Goal: Task Accomplishment & Management: Manage account settings

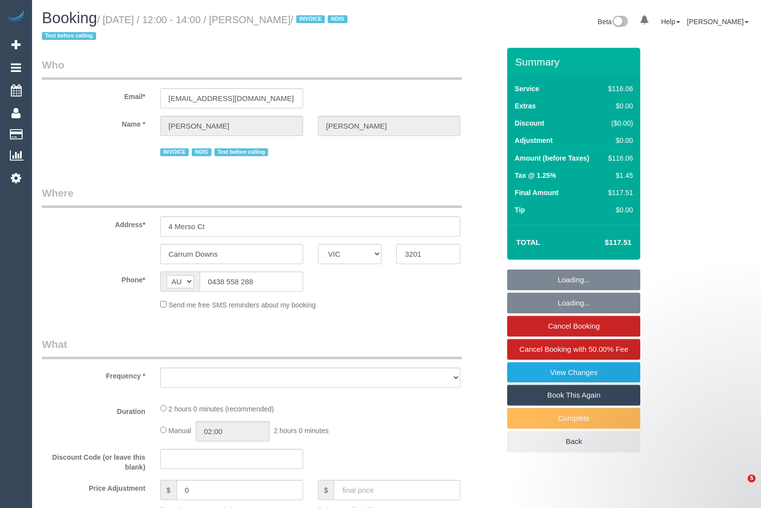
select select "VIC"
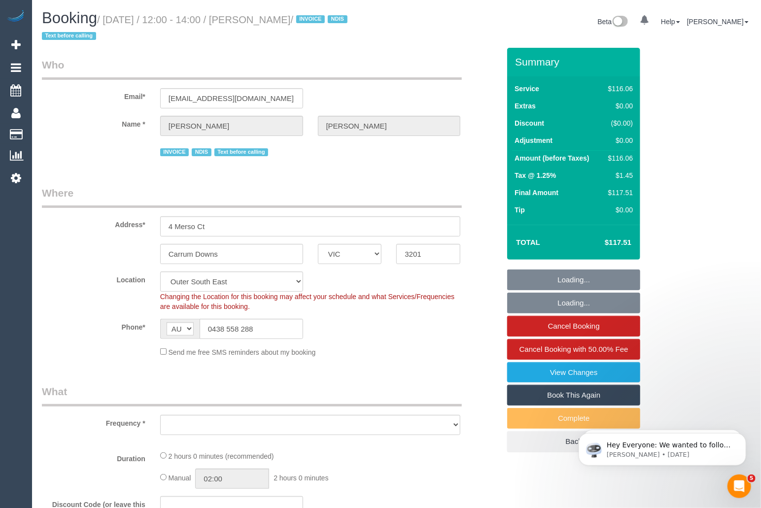
select select "object:740"
select select "number:27"
select select "number:14"
select select "number:18"
select select "number:36"
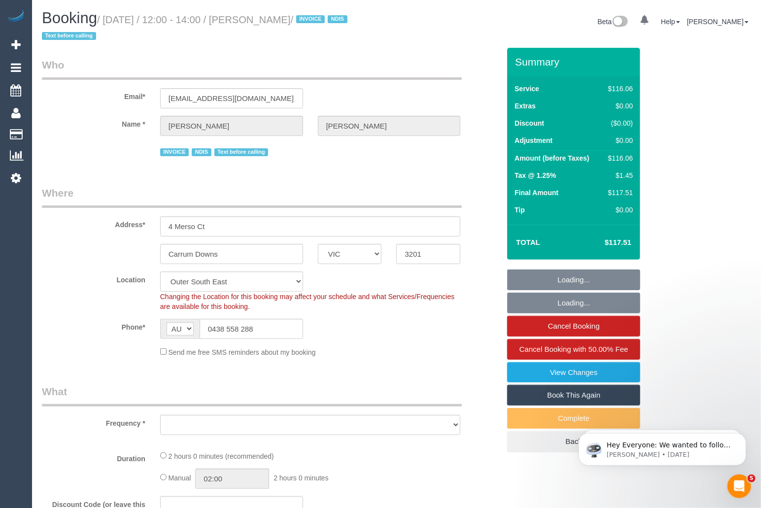
select select "number:34"
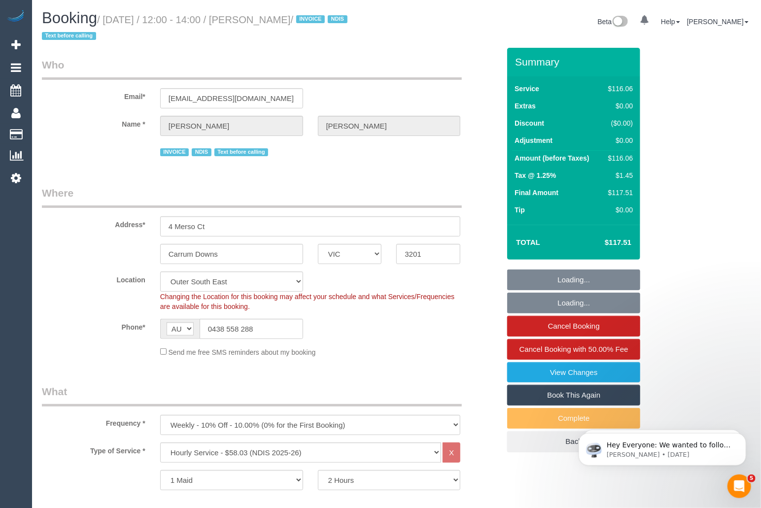
select select "object:805"
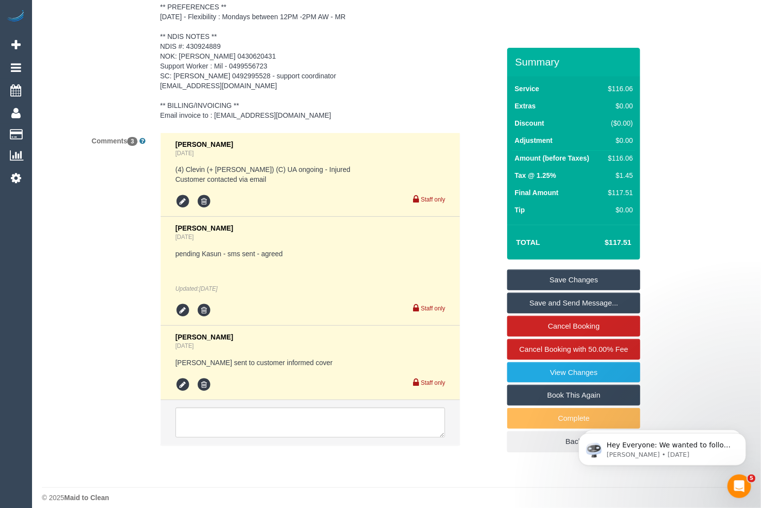
scroll to position [1697, 0]
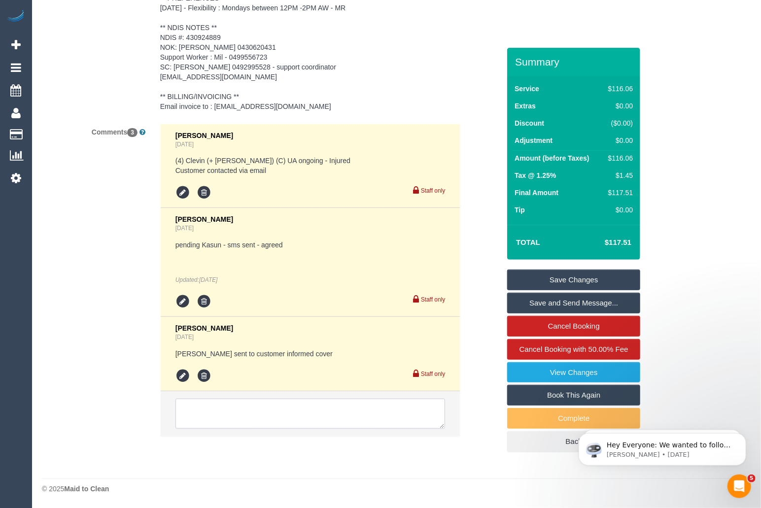
click at [259, 408] on textarea at bounding box center [311, 414] width 270 height 31
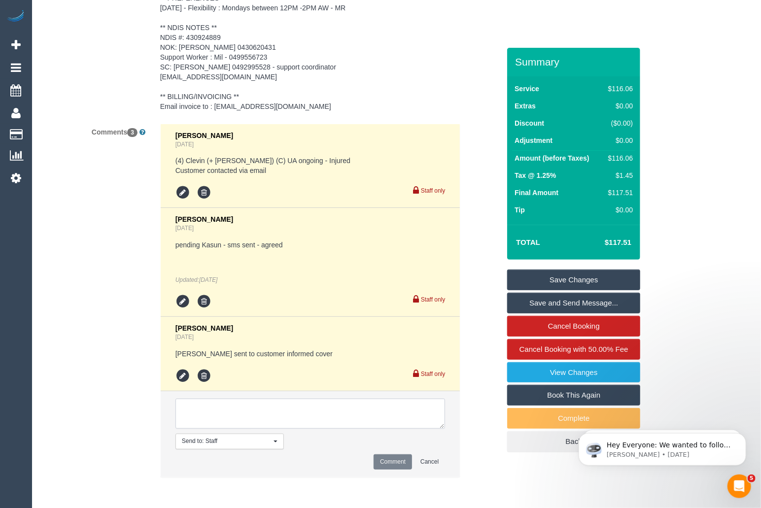
paste textarea "Cleaner(s) Unassigned: Reason Unassigned: Contact customer via: Which message s…"
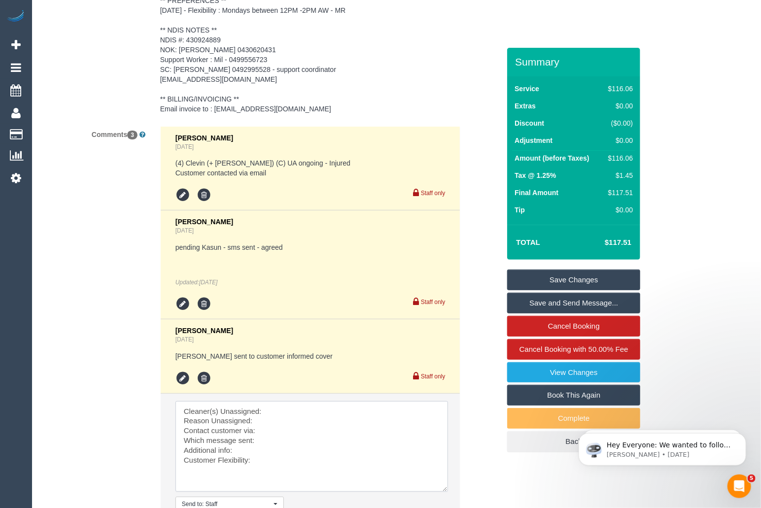
scroll to position [0, 0]
drag, startPoint x: 443, startPoint y: 429, endPoint x: 447, endPoint y: 499, distance: 70.1
click at [447, 499] on textarea at bounding box center [312, 451] width 273 height 101
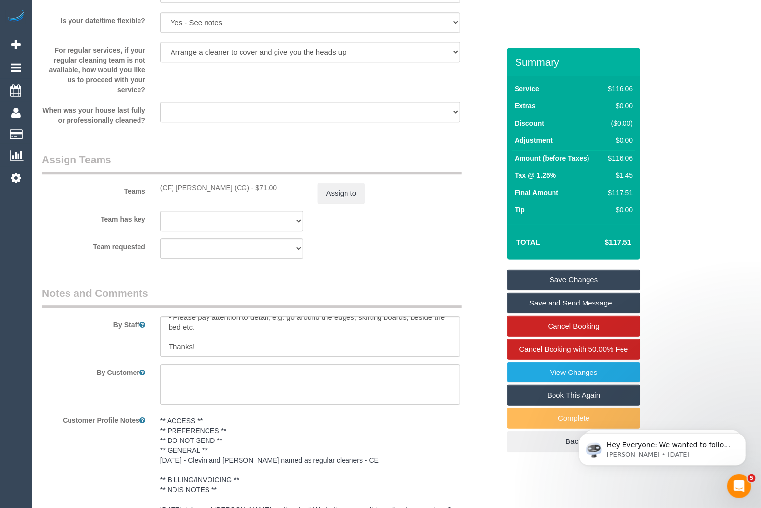
scroll to position [1153, 0]
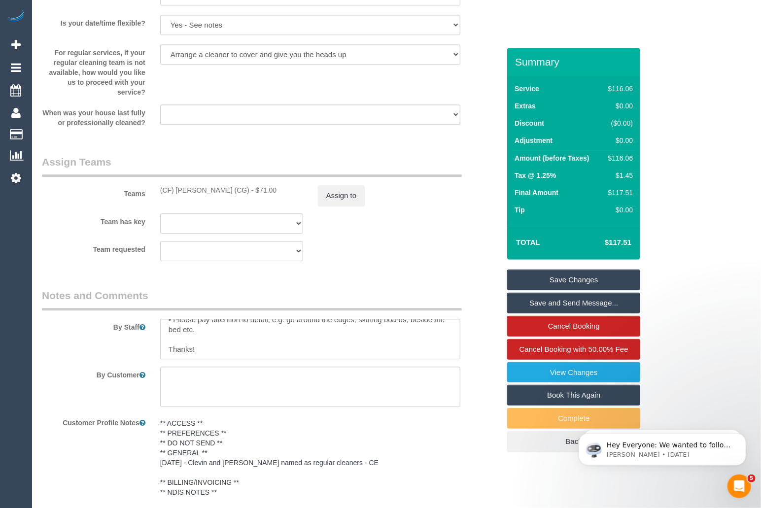
drag, startPoint x: 159, startPoint y: 190, endPoint x: 237, endPoint y: 192, distance: 77.5
click at [237, 192] on div "(CF) Kasun De Silva (CG) - $71.00" at bounding box center [232, 190] width 158 height 10
copy div "(CF) [PERSON_NAME] (CG)"
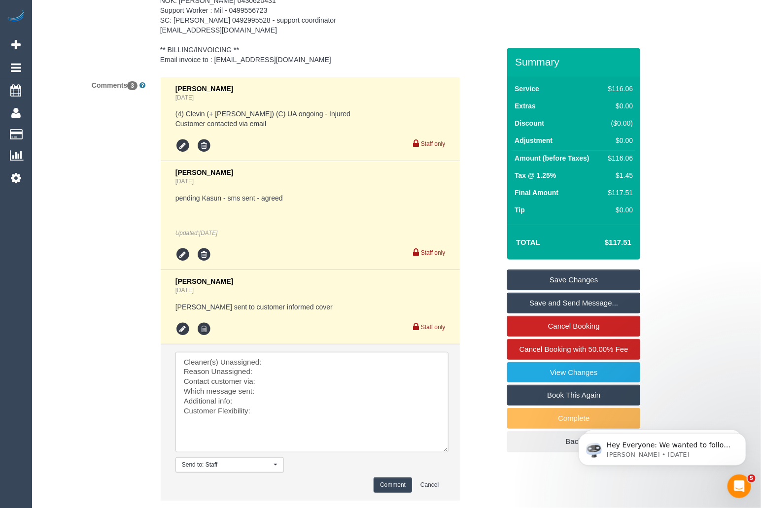
scroll to position [1752, 0]
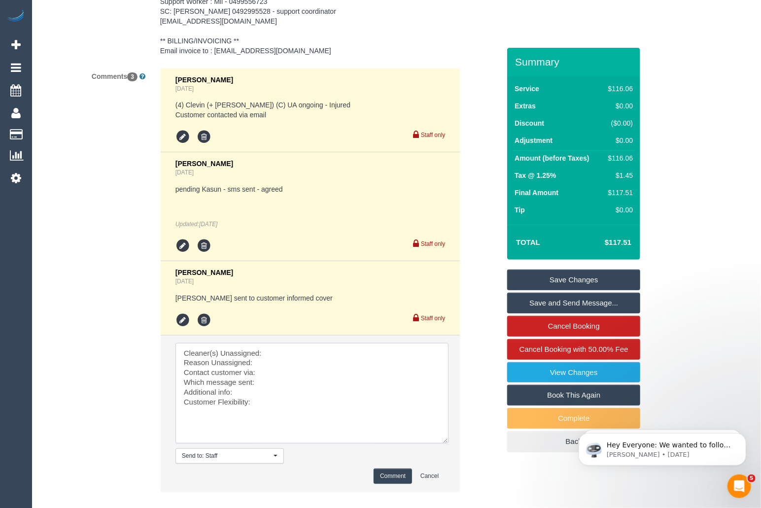
drag, startPoint x: 264, startPoint y: 405, endPoint x: 170, endPoint y: 342, distance: 113.8
click at [170, 342] on li "Send to: Staff Nothing selected Send to: Staff Send to: Customer Send to: Team …" at bounding box center [311, 414] width 300 height 156
paste textarea "Which message sent: Additional info: Customer Flexibility: Plan B if the above …"
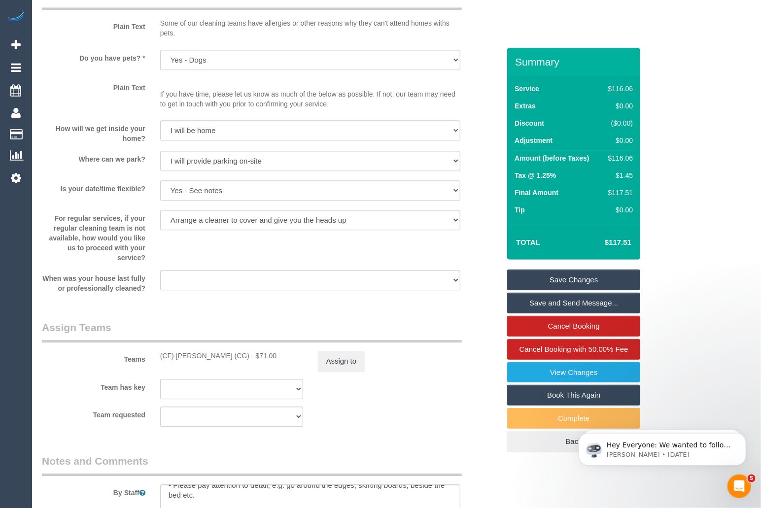
scroll to position [967, 0]
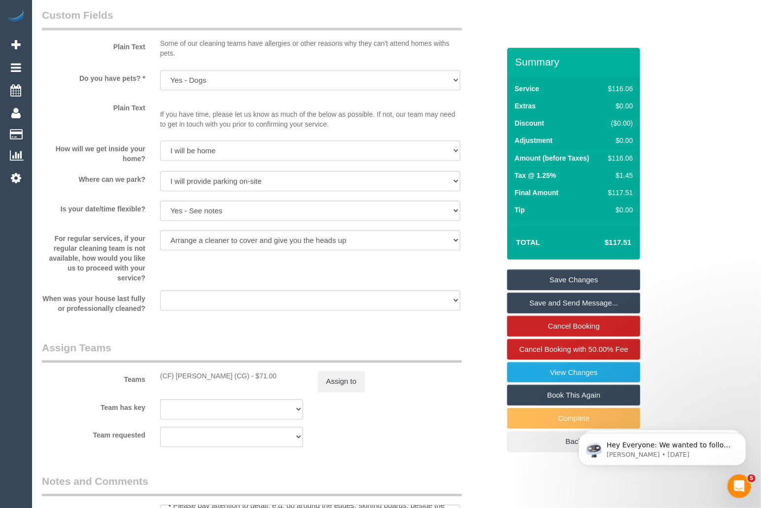
drag, startPoint x: 158, startPoint y: 373, endPoint x: 237, endPoint y: 378, distance: 78.6
click at [237, 378] on div "(CF) Kasun De Silva (CG) - $71.00" at bounding box center [232, 376] width 158 height 10
copy div "(CF) [PERSON_NAME] (CG)"
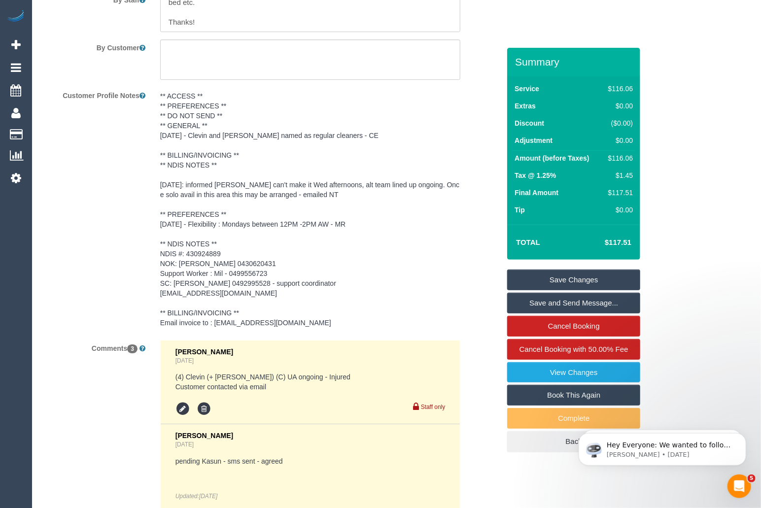
scroll to position [1807, 0]
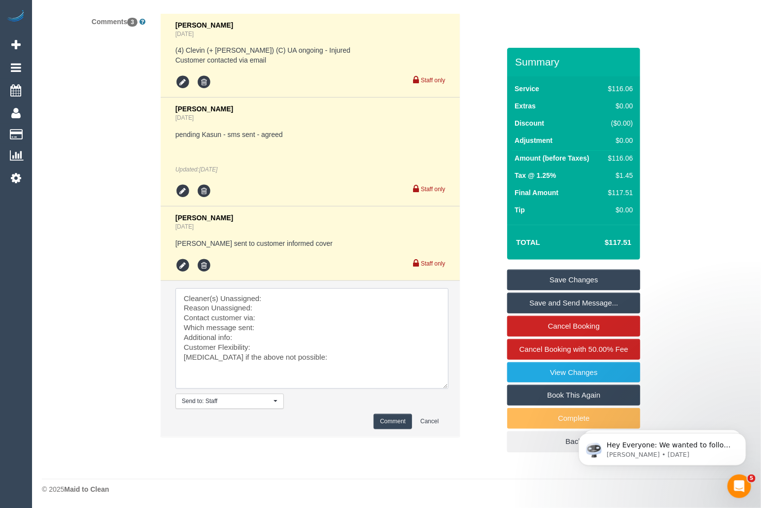
click at [299, 297] on textarea at bounding box center [312, 339] width 273 height 101
paste textarea "(CF) [PERSON_NAME] (CG)"
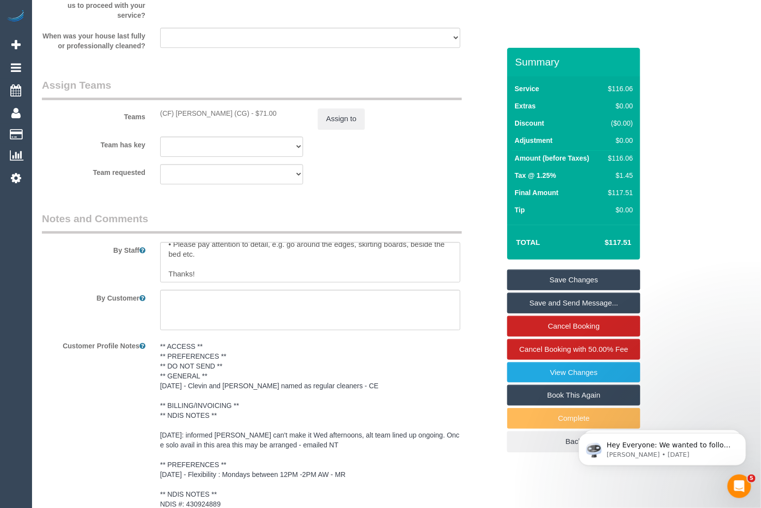
scroll to position [67, 0]
click at [352, 112] on button "Assign to" at bounding box center [341, 119] width 47 height 21
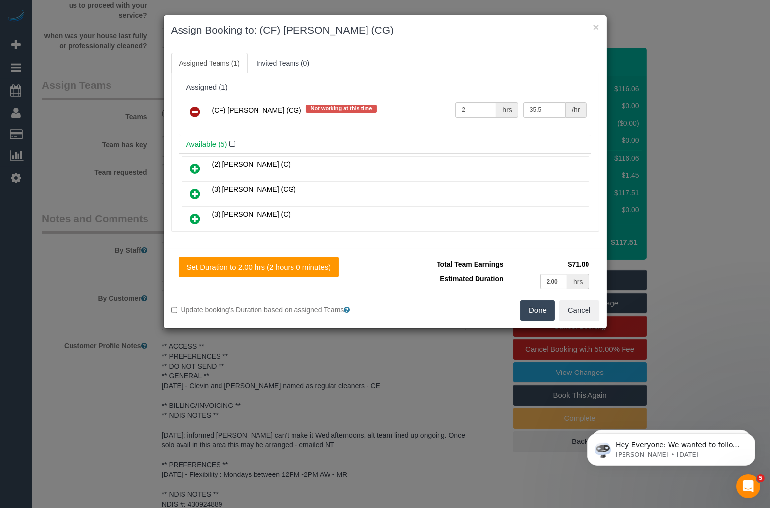
click at [198, 112] on icon at bounding box center [195, 112] width 10 height 12
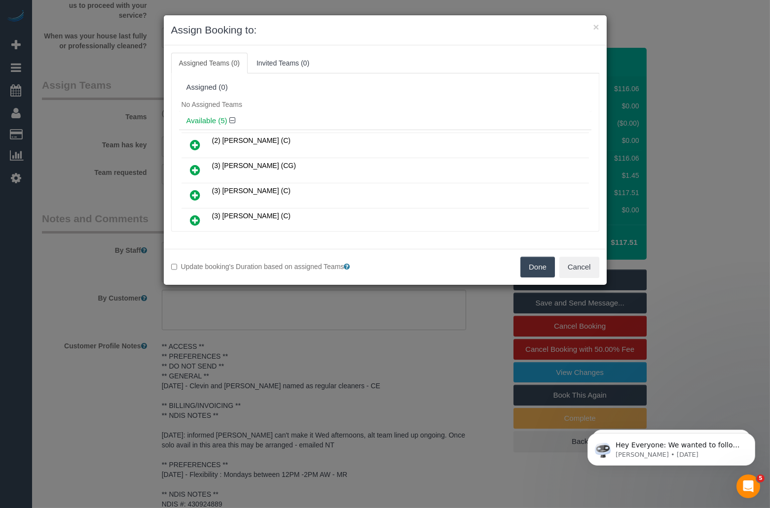
click at [539, 270] on button "Done" at bounding box center [537, 267] width 35 height 21
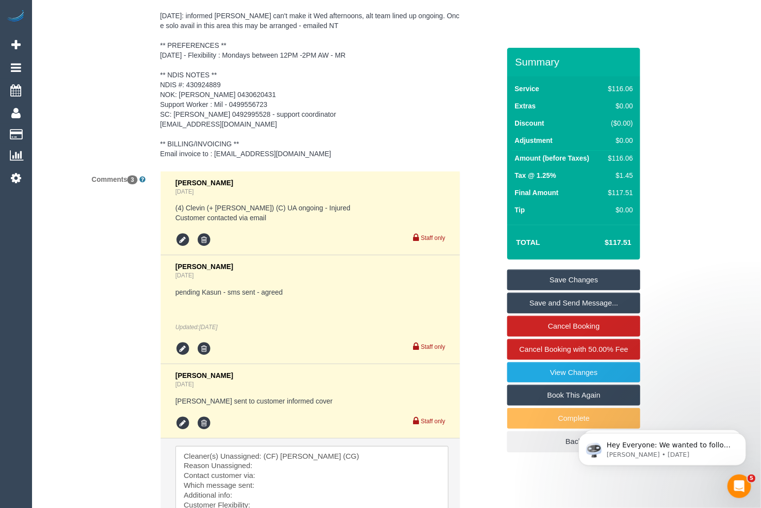
scroll to position [1807, 0]
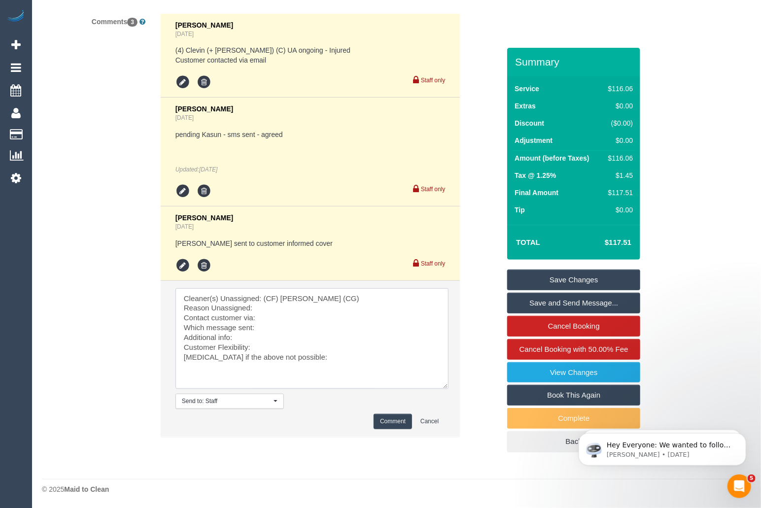
click at [309, 309] on textarea at bounding box center [312, 339] width 273 height 101
click at [270, 319] on textarea at bounding box center [312, 339] width 273 height 101
click at [303, 330] on textarea at bounding box center [312, 339] width 273 height 101
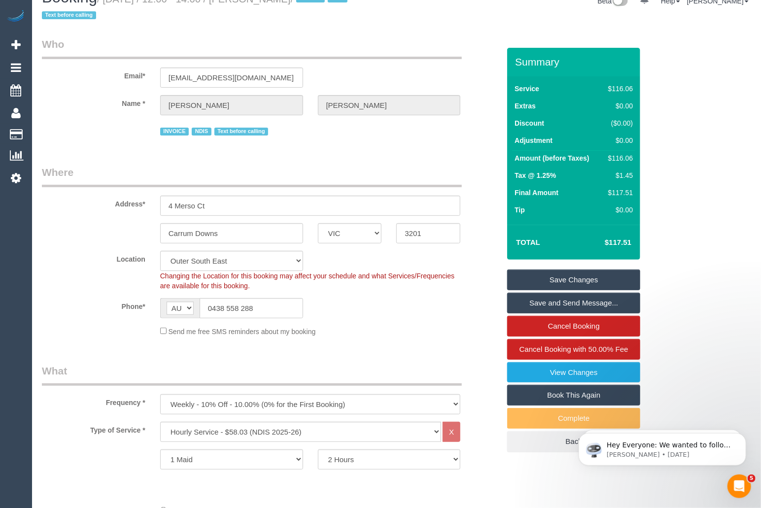
scroll to position [22, 0]
drag, startPoint x: 269, startPoint y: 305, endPoint x: 208, endPoint y: 308, distance: 61.3
click at [208, 308] on input "0438 558 288" at bounding box center [252, 307] width 104 height 20
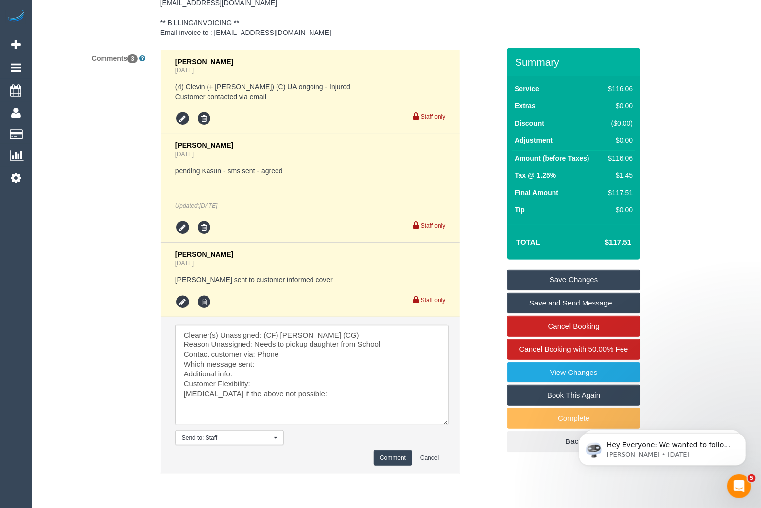
scroll to position [1807, 0]
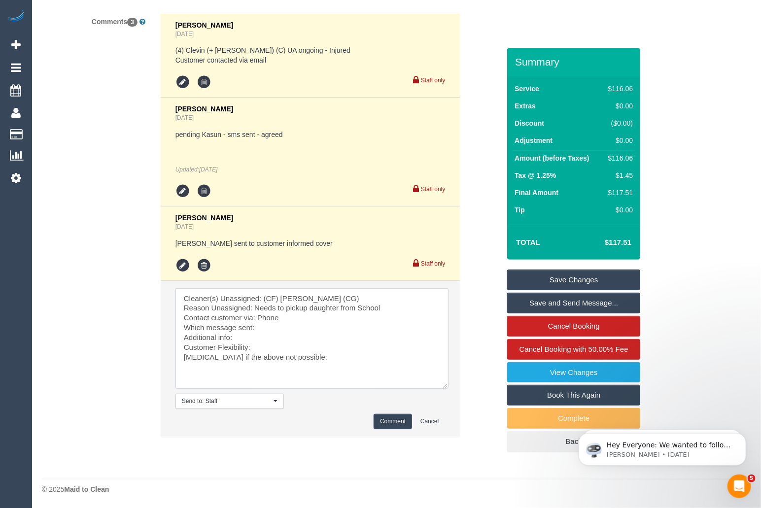
click at [279, 326] on textarea at bounding box center [312, 339] width 273 height 101
click at [266, 339] on textarea at bounding box center [312, 339] width 273 height 101
click at [282, 348] on textarea at bounding box center [312, 339] width 273 height 101
drag, startPoint x: 355, startPoint y: 347, endPoint x: 355, endPoint y: 352, distance: 5.4
click at [355, 352] on textarea at bounding box center [312, 339] width 273 height 101
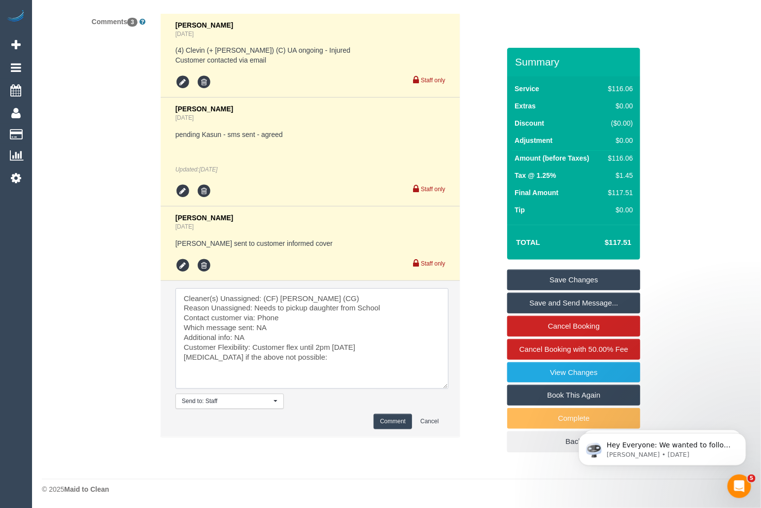
click at [320, 356] on textarea at bounding box center [312, 339] width 273 height 101
click at [370, 347] on textarea at bounding box center [312, 339] width 273 height 101
type textarea "Cleaner(s) Unassigned: (CF) Kasun De Silva (CG) Reason Unassigned: Needs to pic…"
click at [391, 419] on button "Comment" at bounding box center [393, 421] width 38 height 15
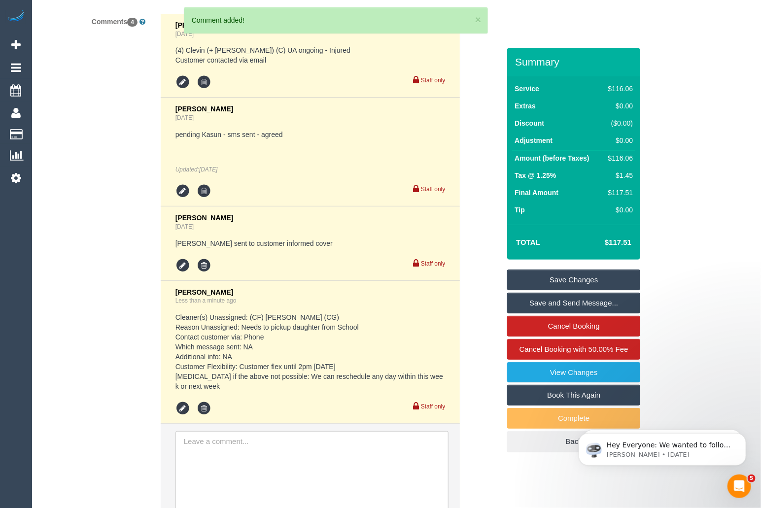
click at [591, 276] on link "Save Changes" at bounding box center [573, 280] width 133 height 21
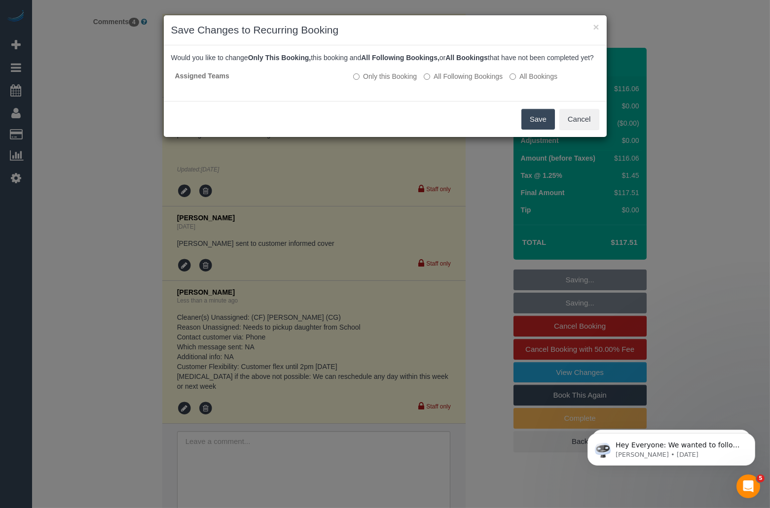
click at [535, 130] on button "Save" at bounding box center [538, 119] width 34 height 21
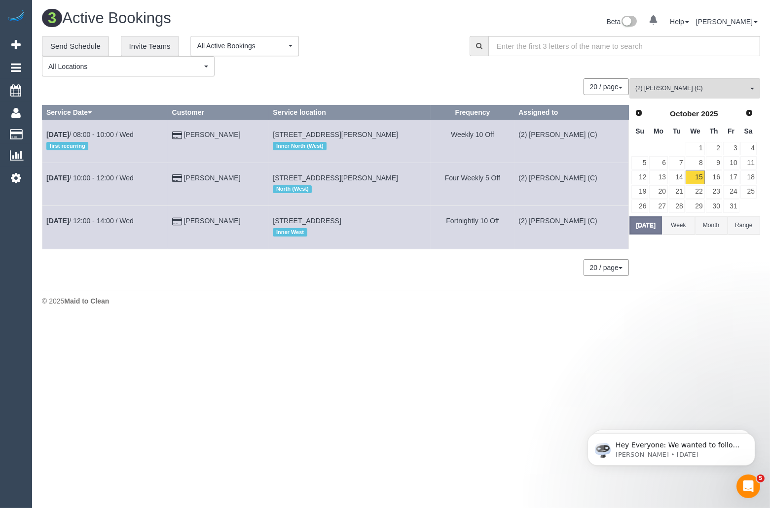
drag, startPoint x: 260, startPoint y: 222, endPoint x: 44, endPoint y: 224, distance: 215.5
click at [44, 224] on tr "Oct 15th / 12:00 - 14:00 / Wed Mathew Oldaker 7 Brisbane St, Strathmore, VIC 30…" at bounding box center [335, 227] width 586 height 43
copy tr "Oct 15th / 12:00 - 14:00 / Wed Mathew Oldaker"
click at [118, 221] on link "Oct 15th / 12:00 - 14:00 / Wed" at bounding box center [89, 221] width 87 height 8
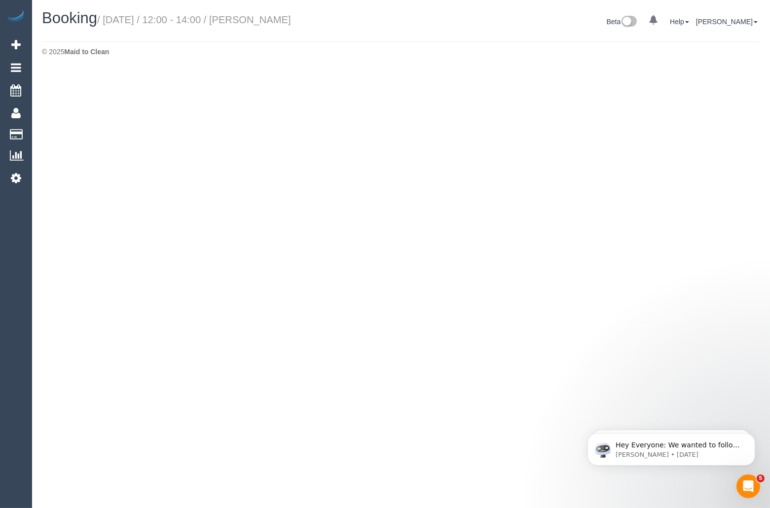
select select "VIC"
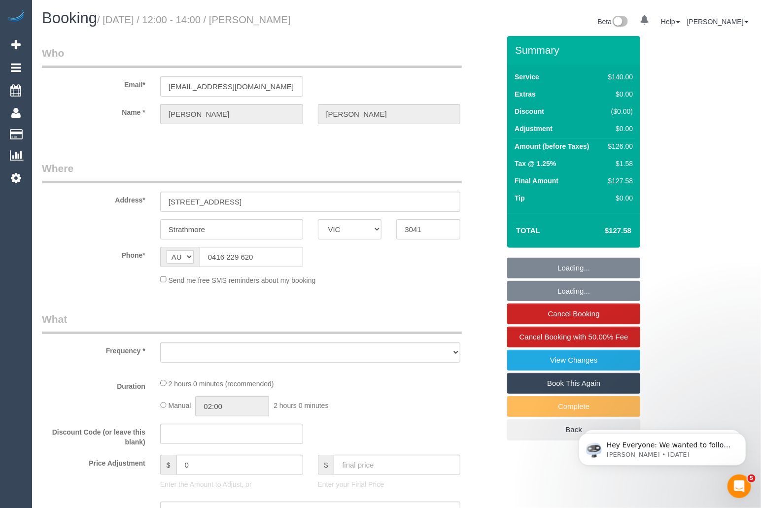
select select "number:28"
select select "number:16"
select select "number:18"
select select "number:22"
select select "number:35"
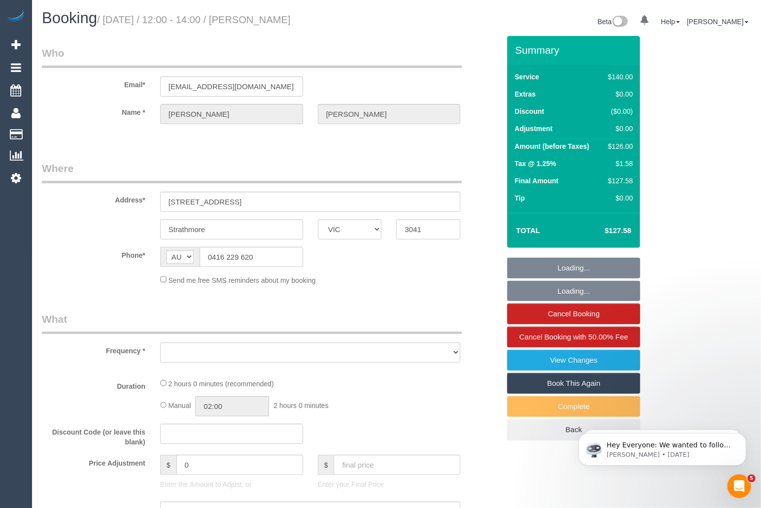
select select "number:26"
select select "object:3342"
select select "string:stripe-pm_1RoHAn2GScqysDRVqzXXJNqb"
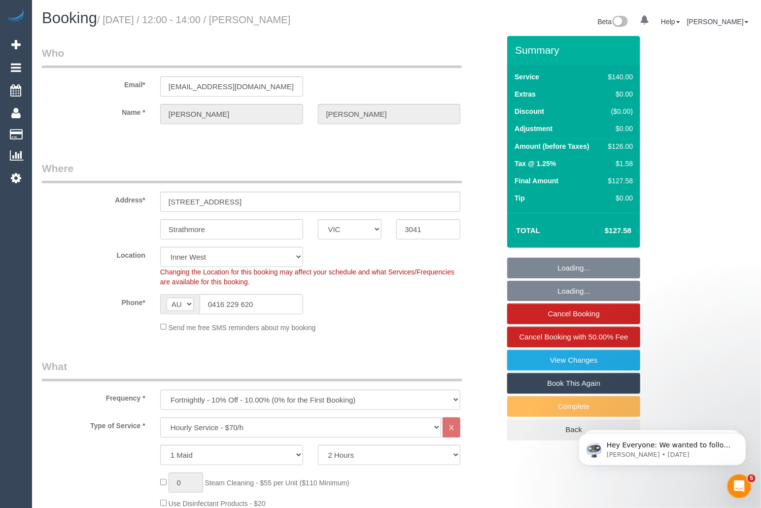
select select "object:4187"
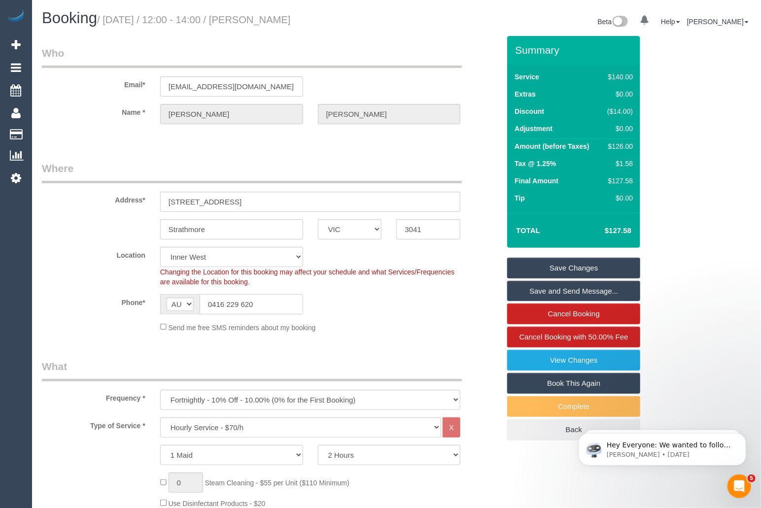
drag, startPoint x: 270, startPoint y: 303, endPoint x: 191, endPoint y: 302, distance: 78.4
click at [191, 302] on div "AF AL DZ AD AO AI AQ AG AR AM AW AU AT AZ BS BH BD BB BY BE BZ BJ BM BT BO BA B…" at bounding box center [231, 304] width 143 height 20
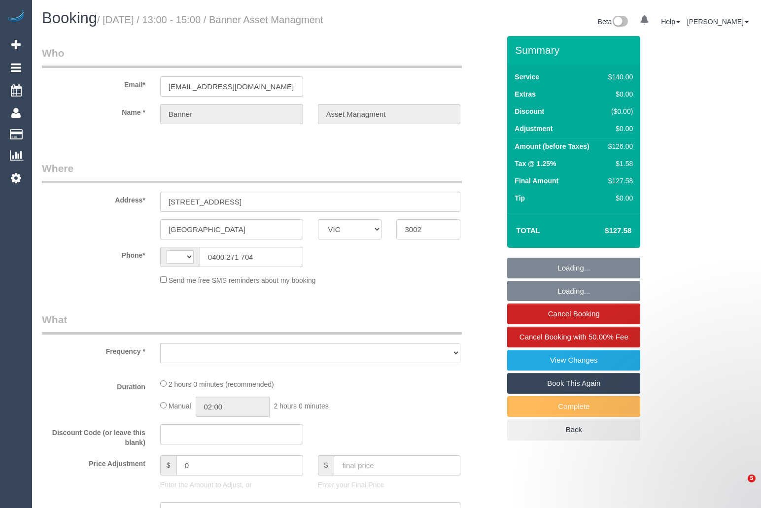
select select "VIC"
select select "object:324"
select select "string:stripe-pm_1RIgKf2GScqysDRVdsuPp5cJ"
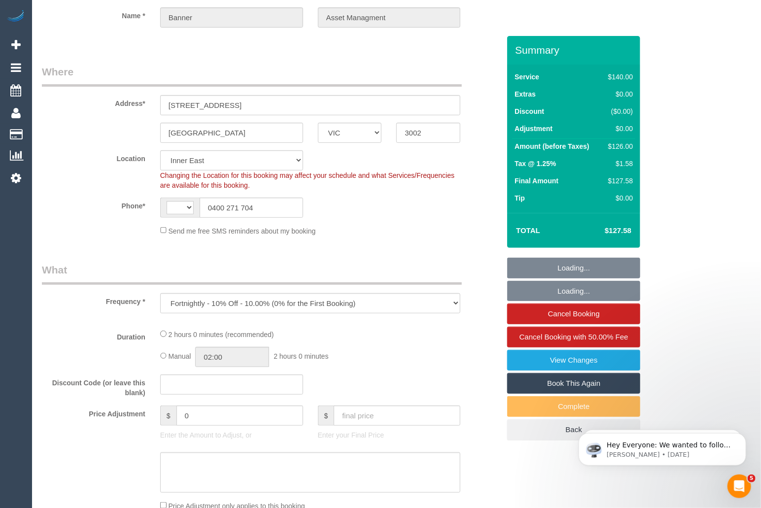
select select "object:331"
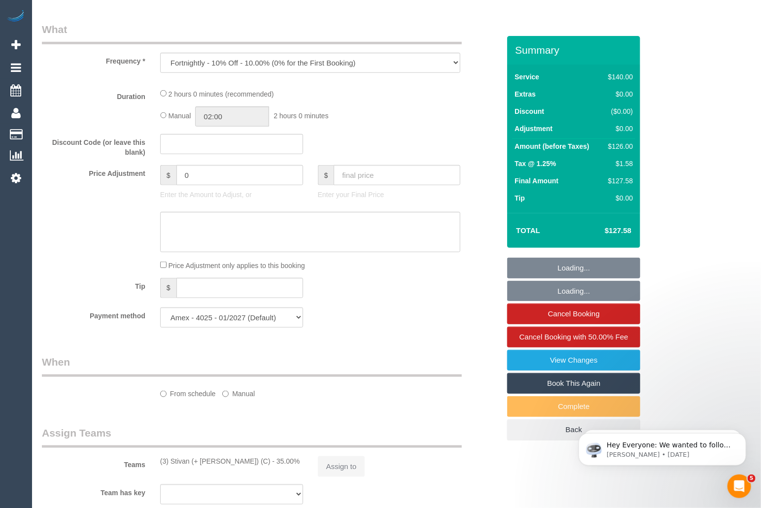
select select "string:AU"
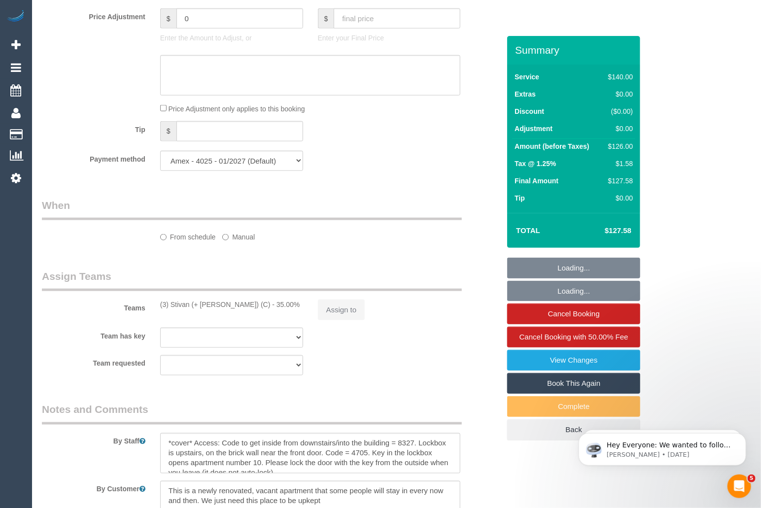
select select "number:28"
select select "number:17"
select select "number:19"
select select "number:24"
select select "number:34"
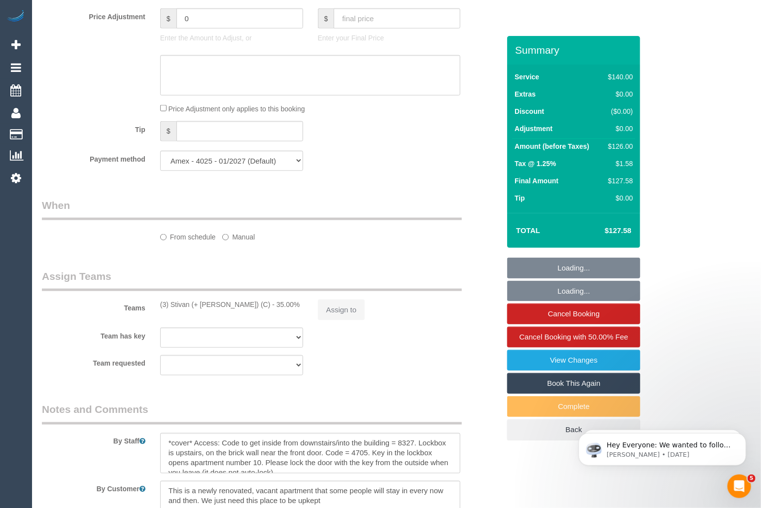
select select "number:13"
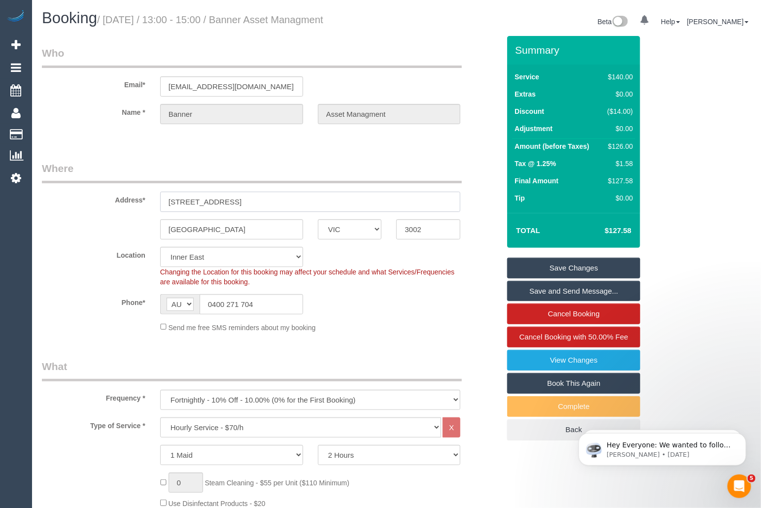
drag, startPoint x: 256, startPoint y: 200, endPoint x: 129, endPoint y: 199, distance: 126.8
click at [129, 199] on div "Address* [STREET_ADDRESS]" at bounding box center [271, 186] width 473 height 51
drag, startPoint x: 239, startPoint y: 224, endPoint x: 238, endPoint y: 230, distance: 6.6
click at [238, 230] on input "[GEOGRAPHIC_DATA]" at bounding box center [231, 229] width 143 height 20
click at [254, 295] on input "0400 271 704" at bounding box center [252, 304] width 104 height 20
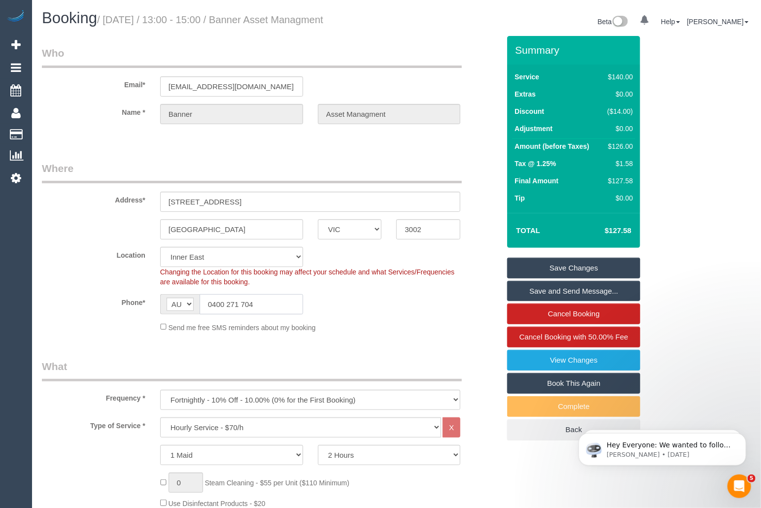
drag, startPoint x: 258, startPoint y: 304, endPoint x: 192, endPoint y: 303, distance: 65.6
click at [192, 303] on div "AF AL DZ AD AO AI AQ AG AR AM AW AU AT AZ BS BH BD BB BY BE BZ BJ BM BT BO BA B…" at bounding box center [231, 304] width 143 height 20
click at [399, 313] on div "Phone* AF AL DZ AD AO AI AQ AG AR AM AW AU AT AZ BS BH BD BB BY BE BZ BJ BM BT …" at bounding box center [271, 304] width 473 height 20
click at [479, 161] on div "Address* [STREET_ADDRESS]" at bounding box center [271, 186] width 473 height 51
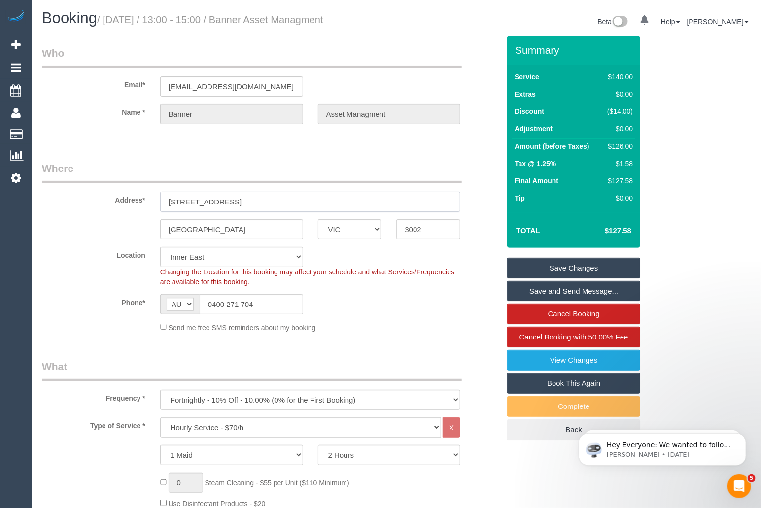
drag, startPoint x: 262, startPoint y: 202, endPoint x: 154, endPoint y: 204, distance: 108.5
click at [154, 204] on div "[STREET_ADDRESS]" at bounding box center [311, 202] width 316 height 20
drag, startPoint x: 244, startPoint y: 228, endPoint x: 140, endPoint y: 231, distance: 104.1
click at [140, 231] on div "[GEOGRAPHIC_DATA] ACT [GEOGRAPHIC_DATA] NT [GEOGRAPHIC_DATA] SA TAS [GEOGRAPHIC…" at bounding box center [271, 229] width 473 height 20
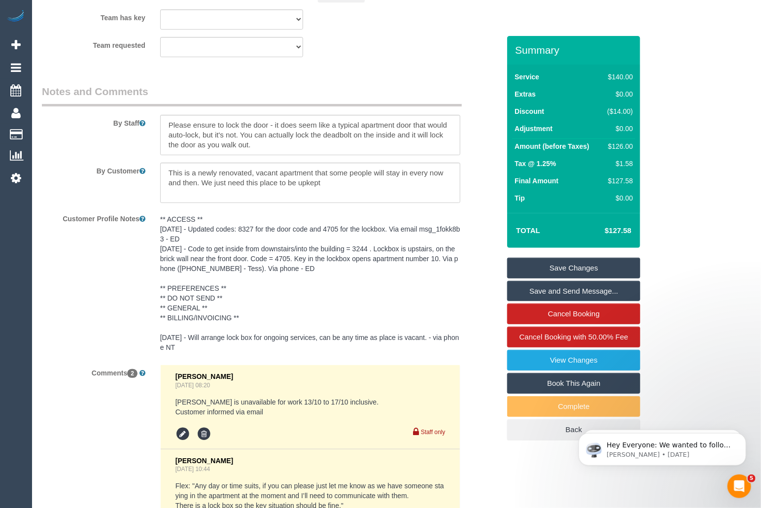
scroll to position [1693, 0]
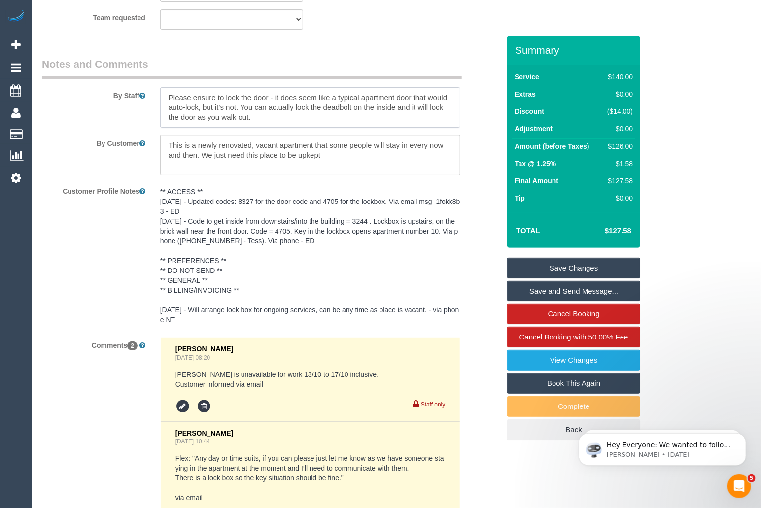
click at [354, 119] on textarea at bounding box center [310, 107] width 301 height 40
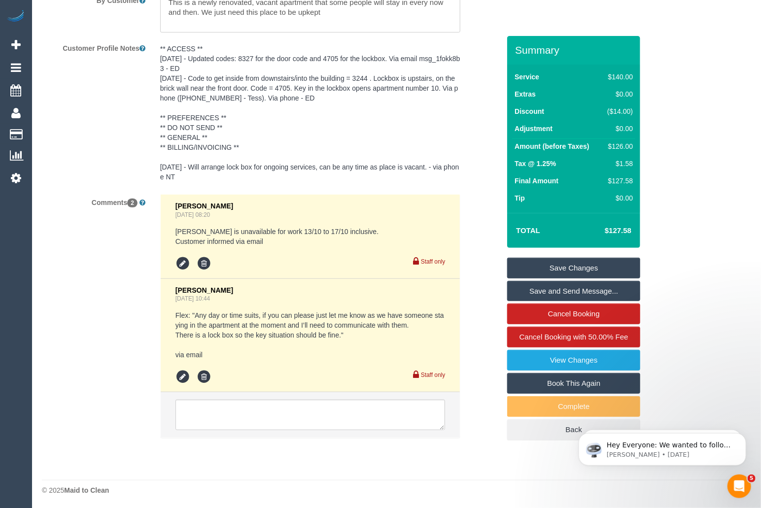
scroll to position [1841, 0]
click at [93, 304] on div "Comments 2 [PERSON_NAME] [DATE] 08:20 [PERSON_NAME] is unavailable for work 13/…" at bounding box center [271, 320] width 473 height 254
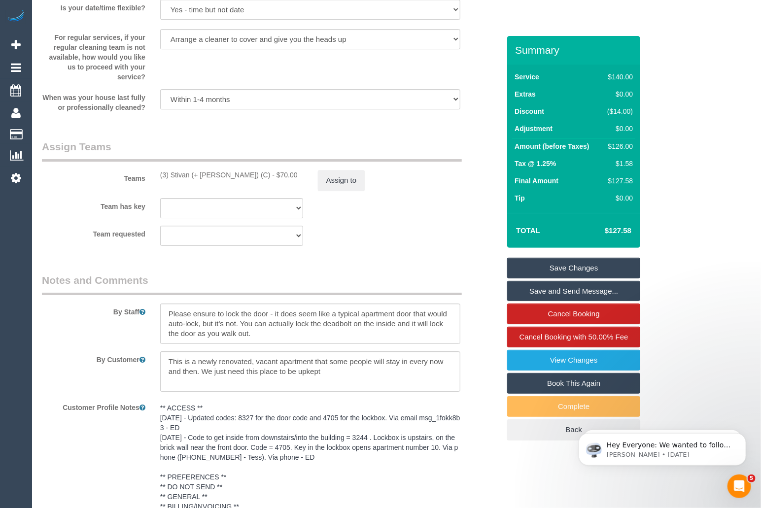
scroll to position [1505, 0]
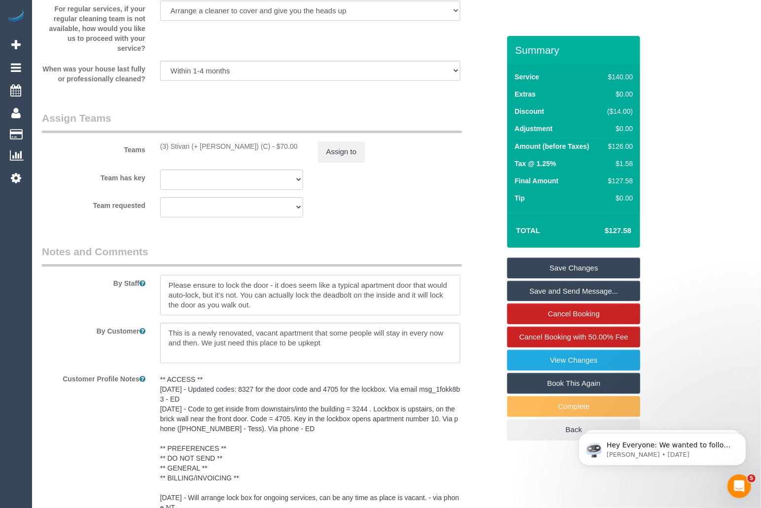
click at [320, 308] on textarea at bounding box center [310, 295] width 301 height 40
click at [355, 309] on textarea at bounding box center [310, 295] width 301 height 40
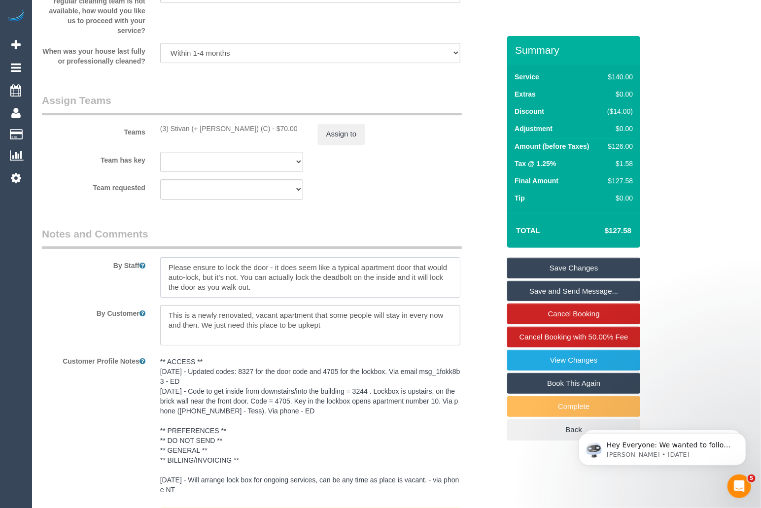
scroll to position [1470, 0]
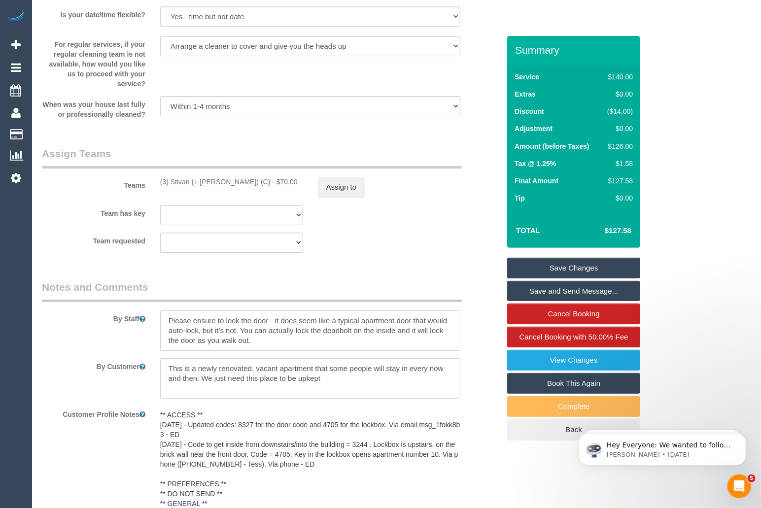
click at [170, 322] on textarea at bounding box center [310, 331] width 301 height 40
paste textarea "arking can be accessed via [PERSON_NAME][GEOGRAPHIC_DATA][PERSON_NAME]. There i…"
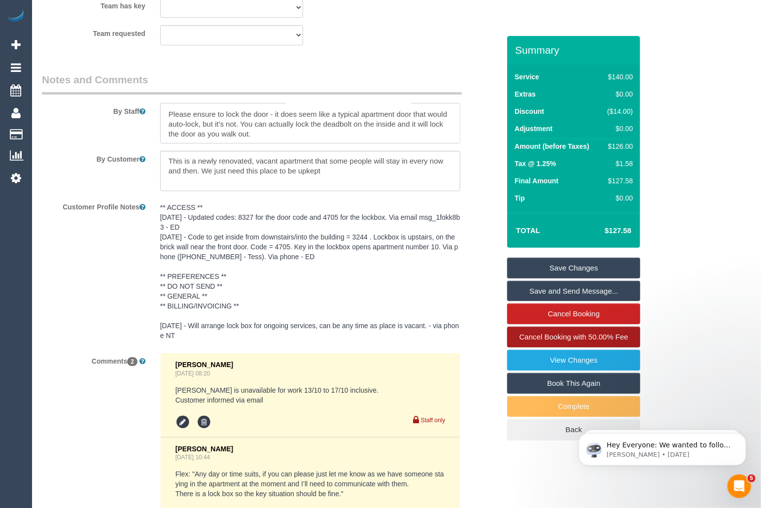
scroll to position [1784, 0]
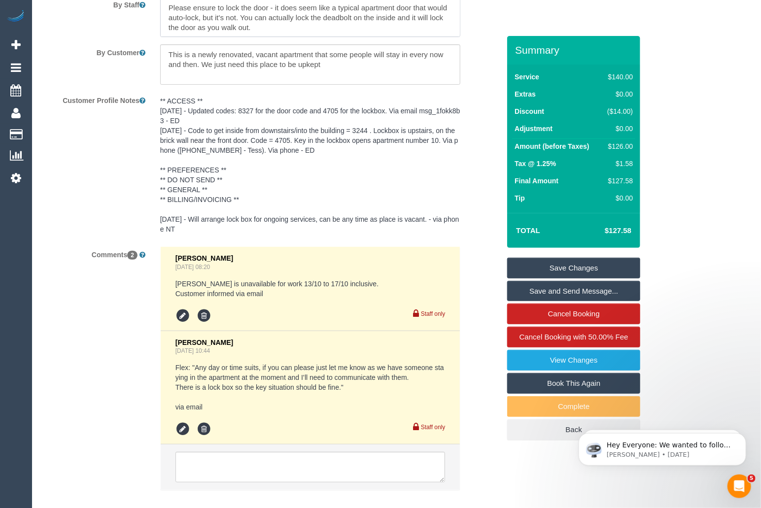
type textarea "*cover* Access: Code to get inside from downstairs/into the building = 8327. Lo…"
click at [580, 259] on link "Save Changes" at bounding box center [573, 268] width 133 height 21
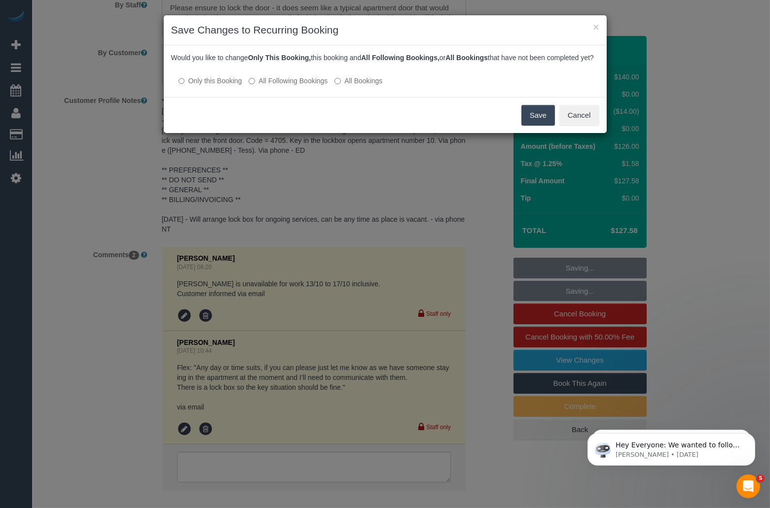
click at [278, 75] on div at bounding box center [385, 71] width 428 height 8
click at [278, 86] on label "All Following Bookings" at bounding box center [288, 81] width 79 height 10
click at [532, 123] on button "Save" at bounding box center [538, 115] width 34 height 21
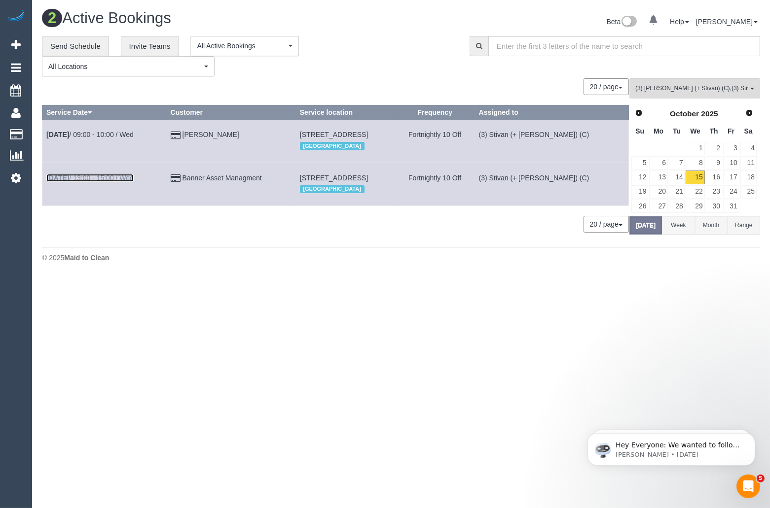
click at [127, 175] on link "[DATE] 13:00 - 15:00 / Wed" at bounding box center [89, 178] width 87 height 8
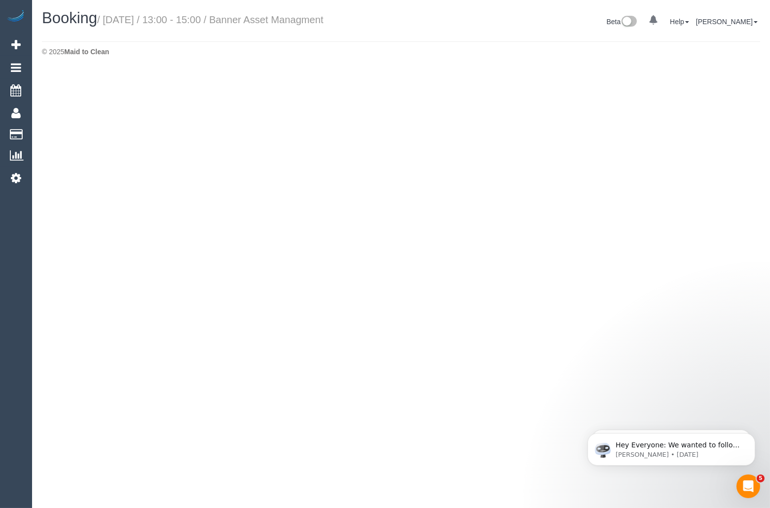
select select "VIC"
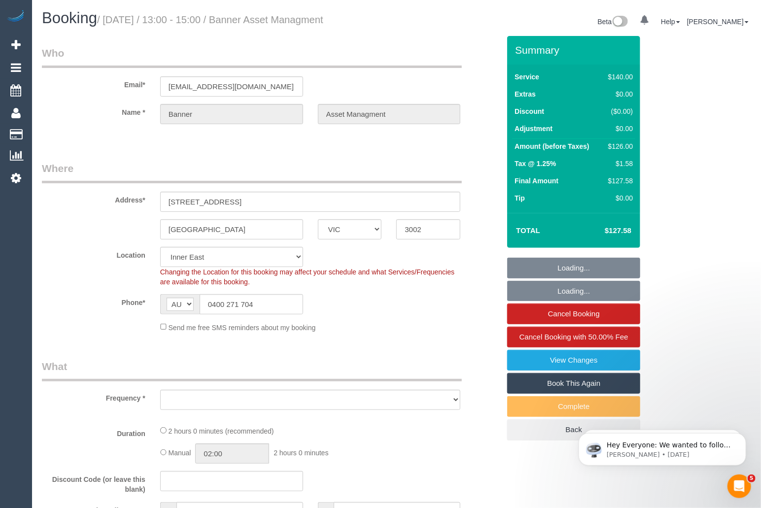
select select "string:stripe-pm_1RIgKf2GScqysDRVdsuPp5cJ"
select select "object:2282"
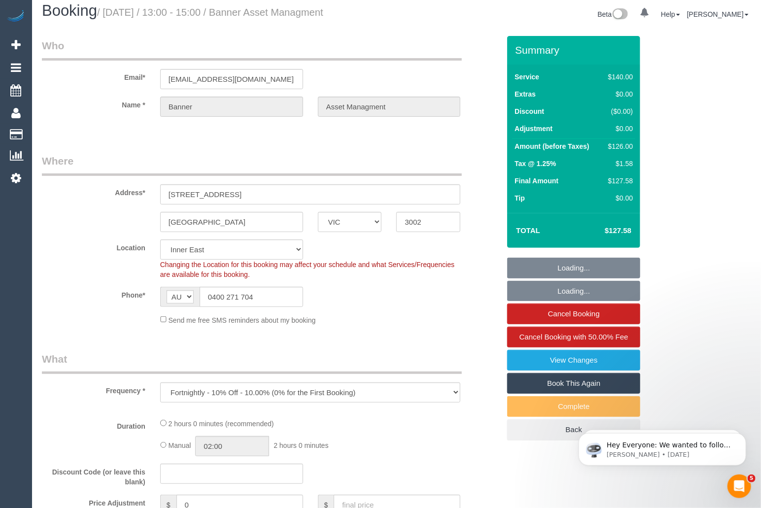
select select "number:28"
select select "number:17"
select select "number:19"
select select "number:24"
select select "number:34"
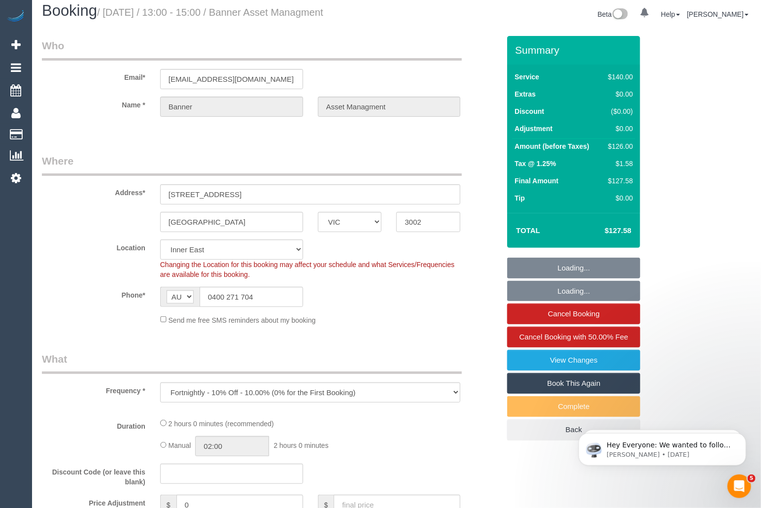
select select "number:13"
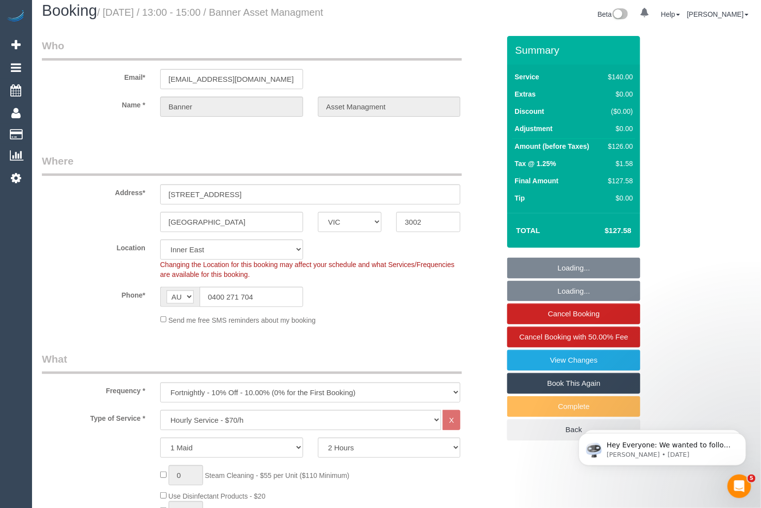
select select "object:3269"
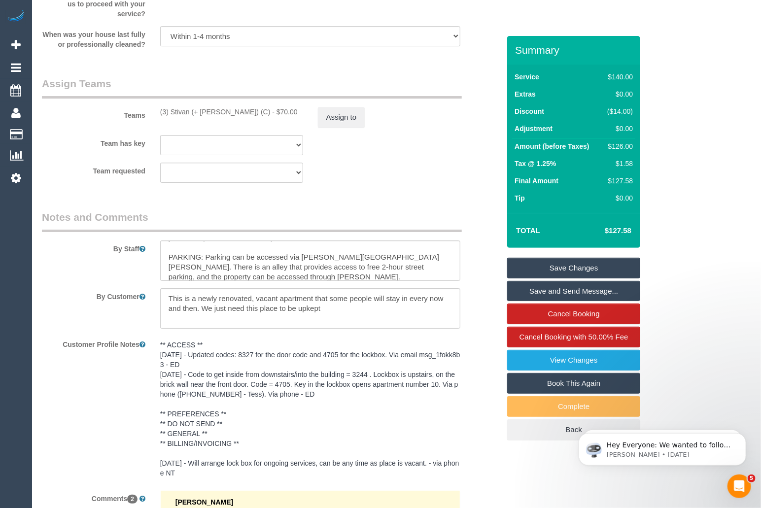
scroll to position [1542, 0]
